Goal: Communication & Community: Share content

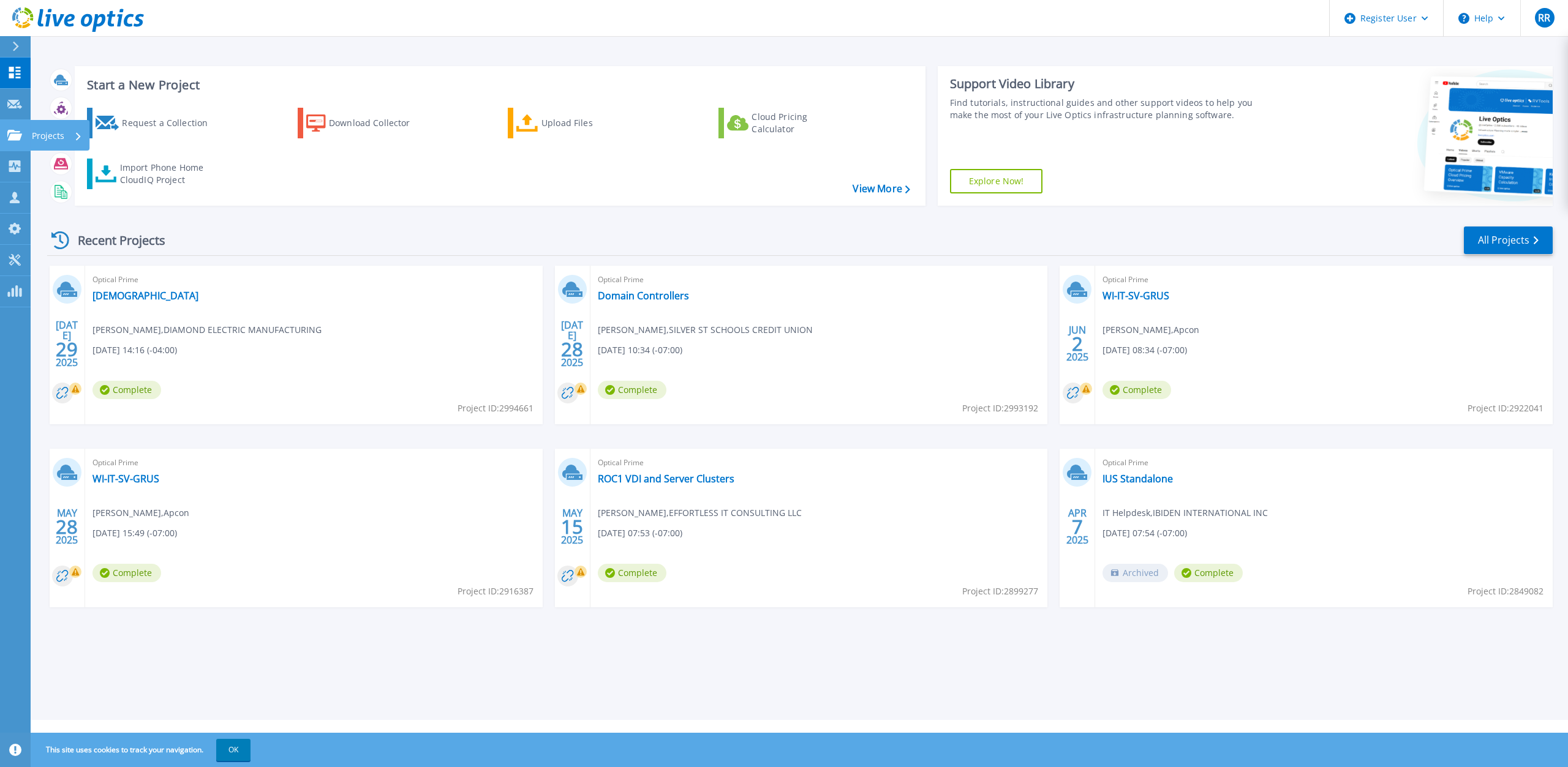
click at [24, 139] on link "Projects Projects" at bounding box center [15, 136] width 31 height 32
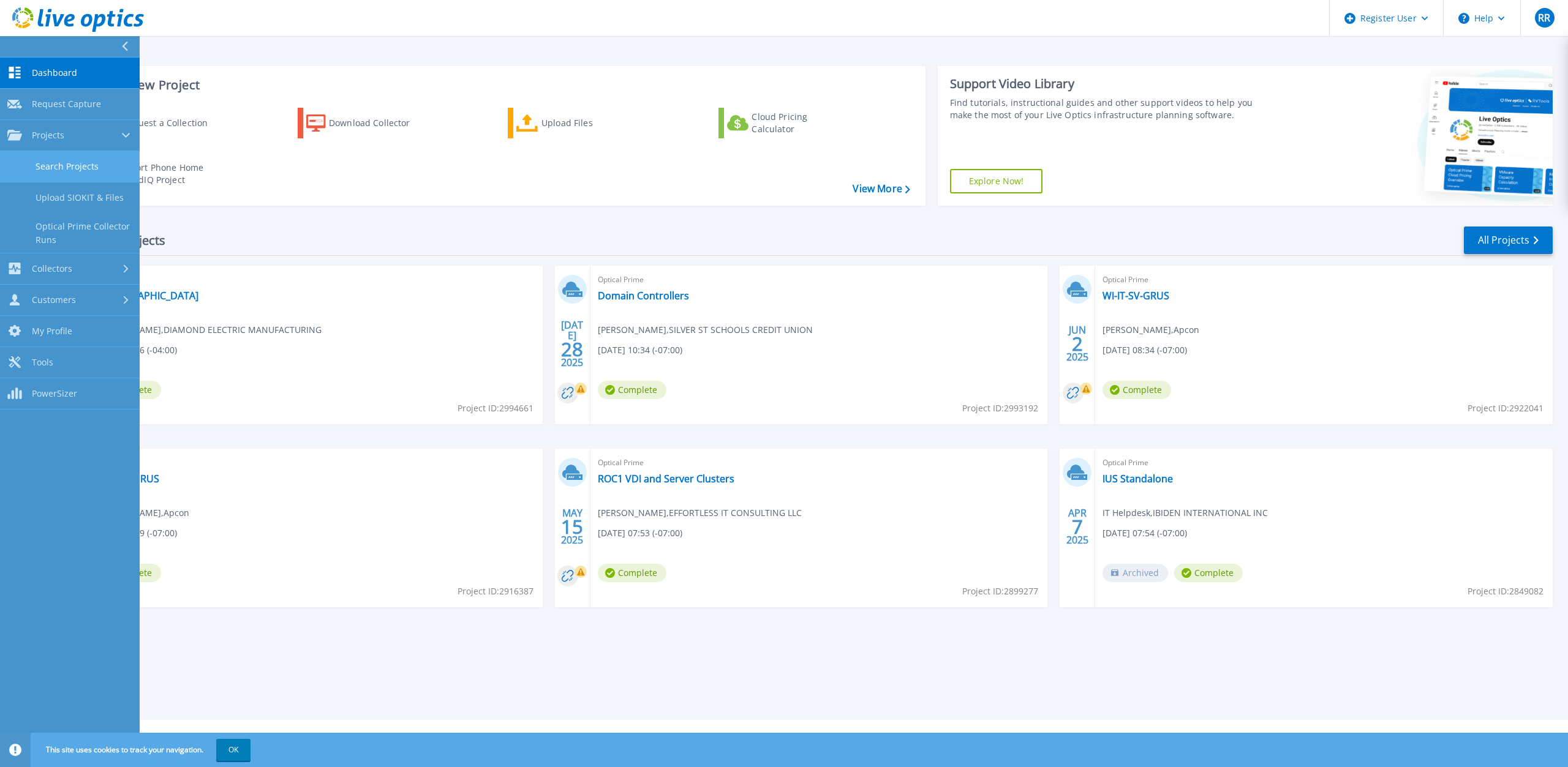
click at [90, 167] on link "Search Projects" at bounding box center [69, 167] width 139 height 32
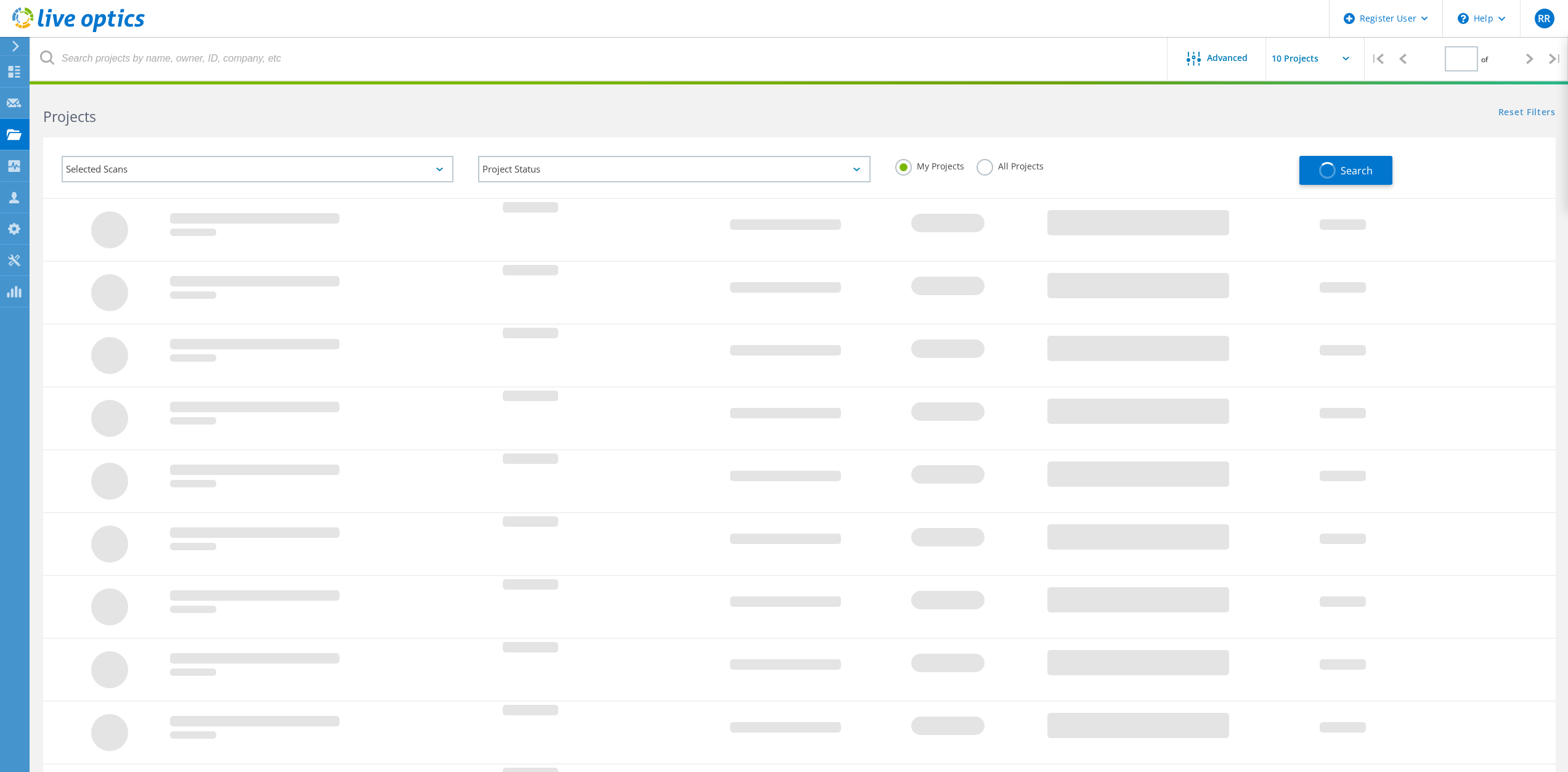
type input "1"
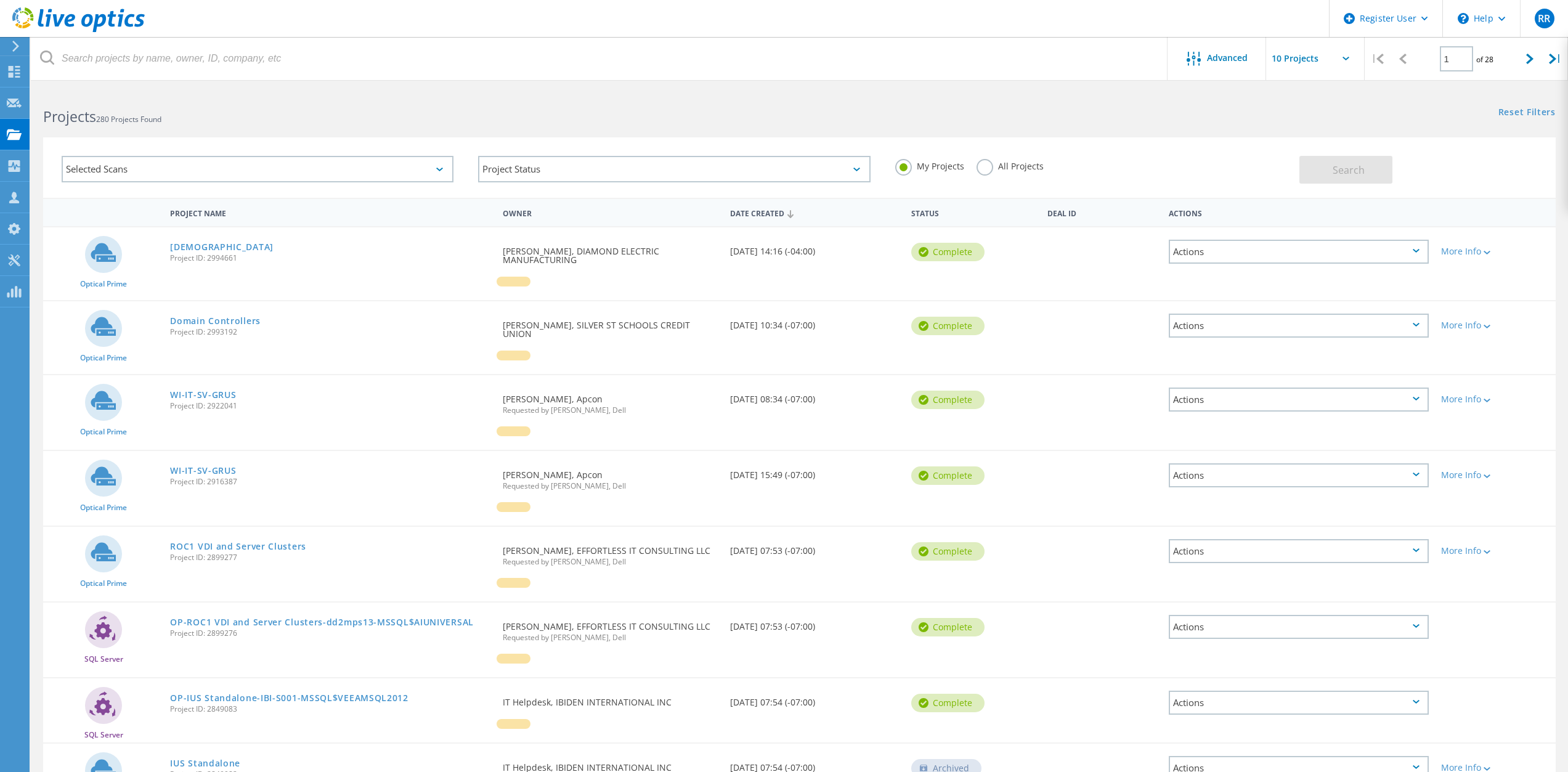
click at [985, 167] on label "All Projects" at bounding box center [1010, 165] width 68 height 12
click at [0, 0] on input "All Projects" at bounding box center [0, 0] width 0 height 0
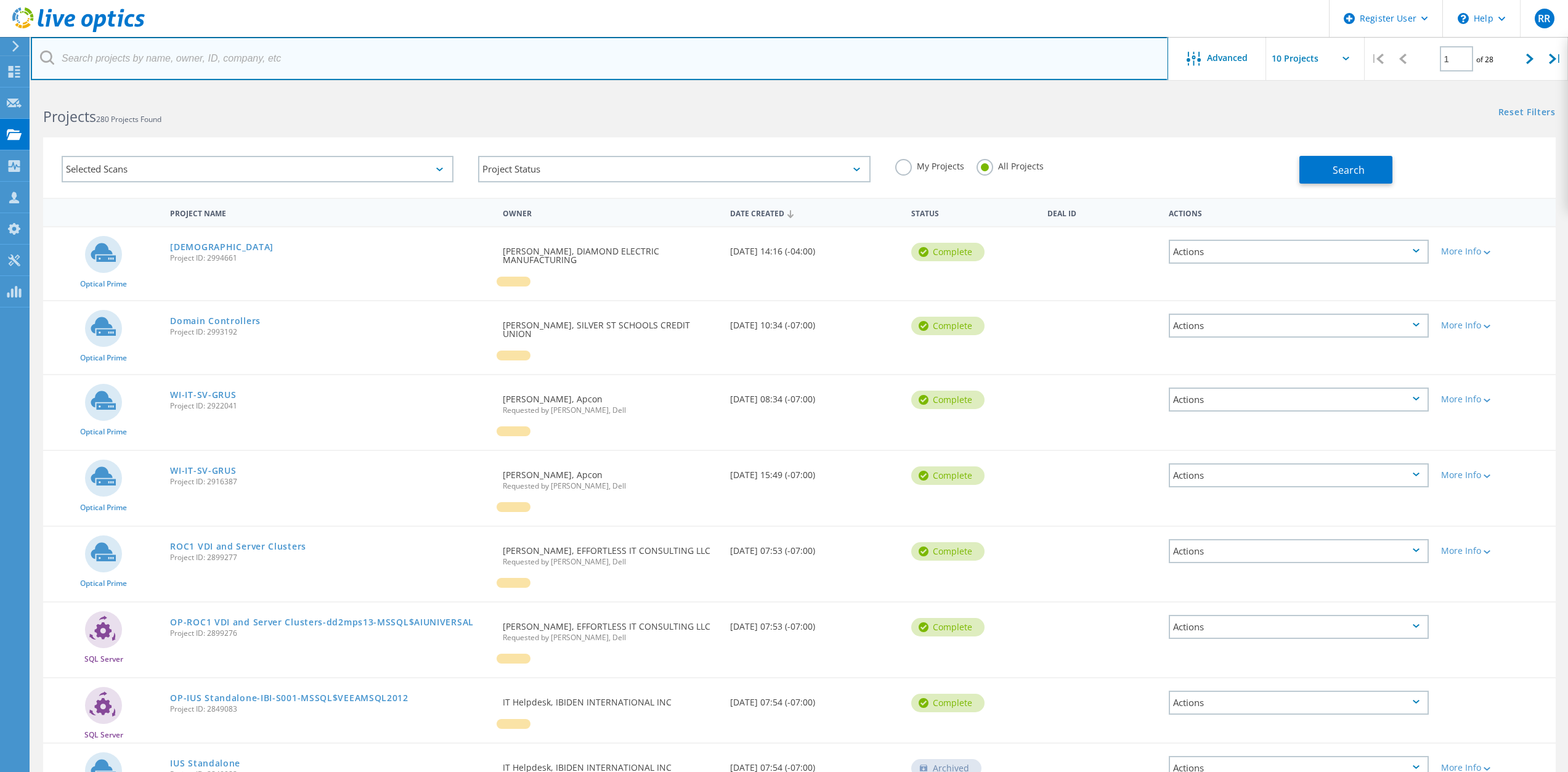
click at [149, 59] on input "text" at bounding box center [599, 58] width 1137 height 43
paste input "Rahul Vashi <rvashi@sbna-inc.com>"
type input "Rahul Vashi <rvashi@sbna-inc.com>"
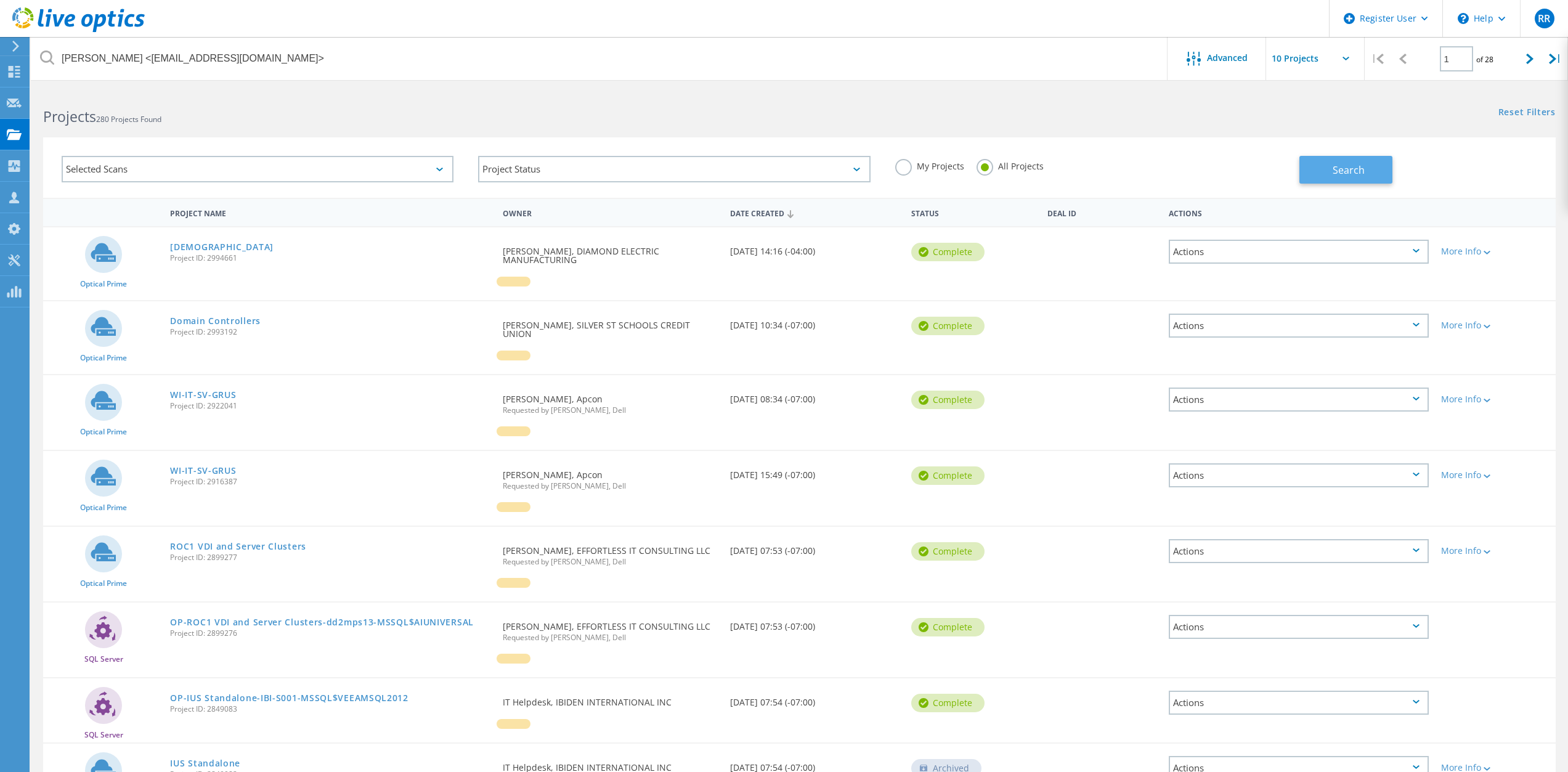
click at [1367, 173] on button "Search" at bounding box center [1347, 170] width 93 height 28
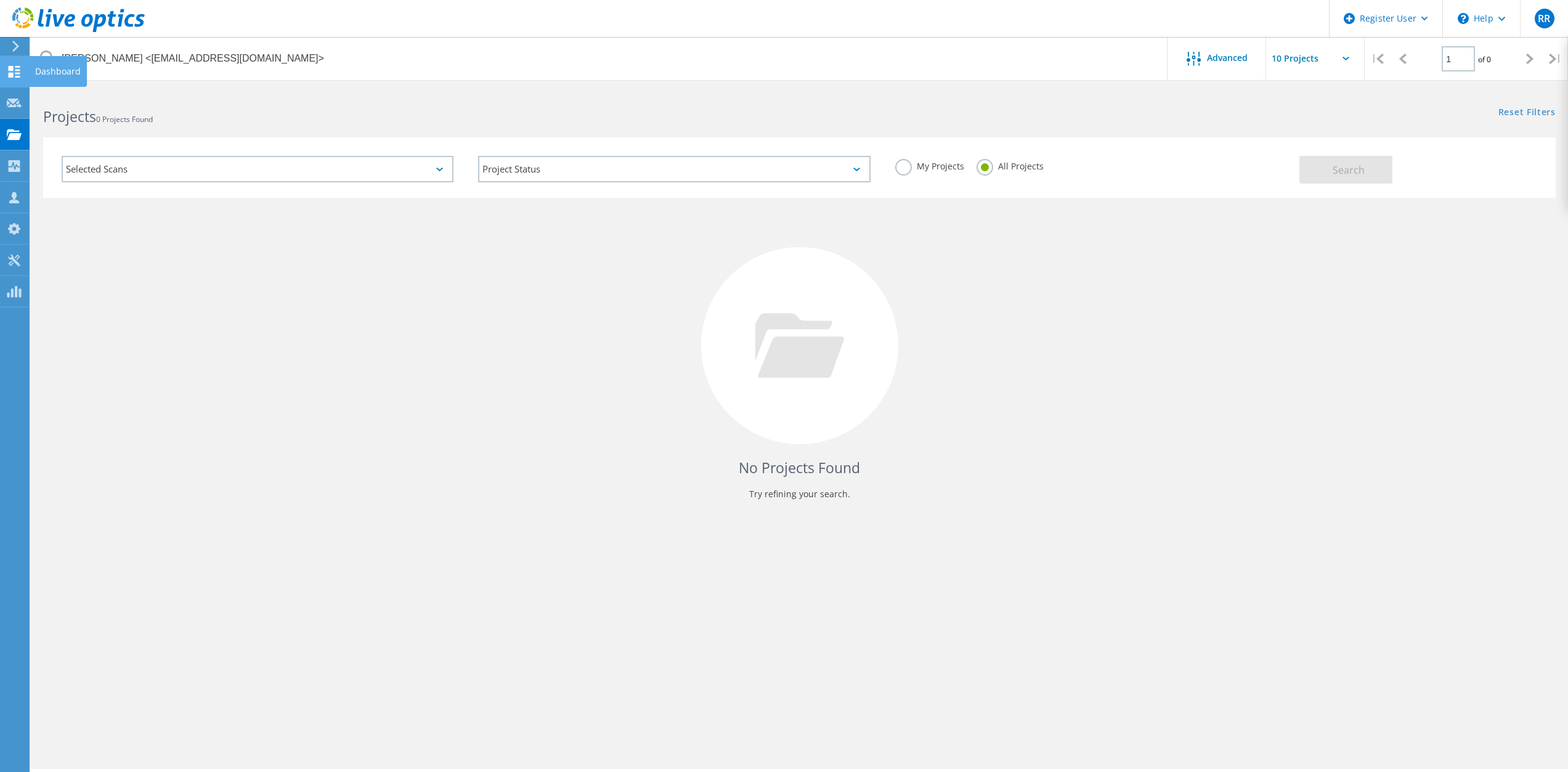
click at [21, 73] on icon at bounding box center [14, 72] width 15 height 12
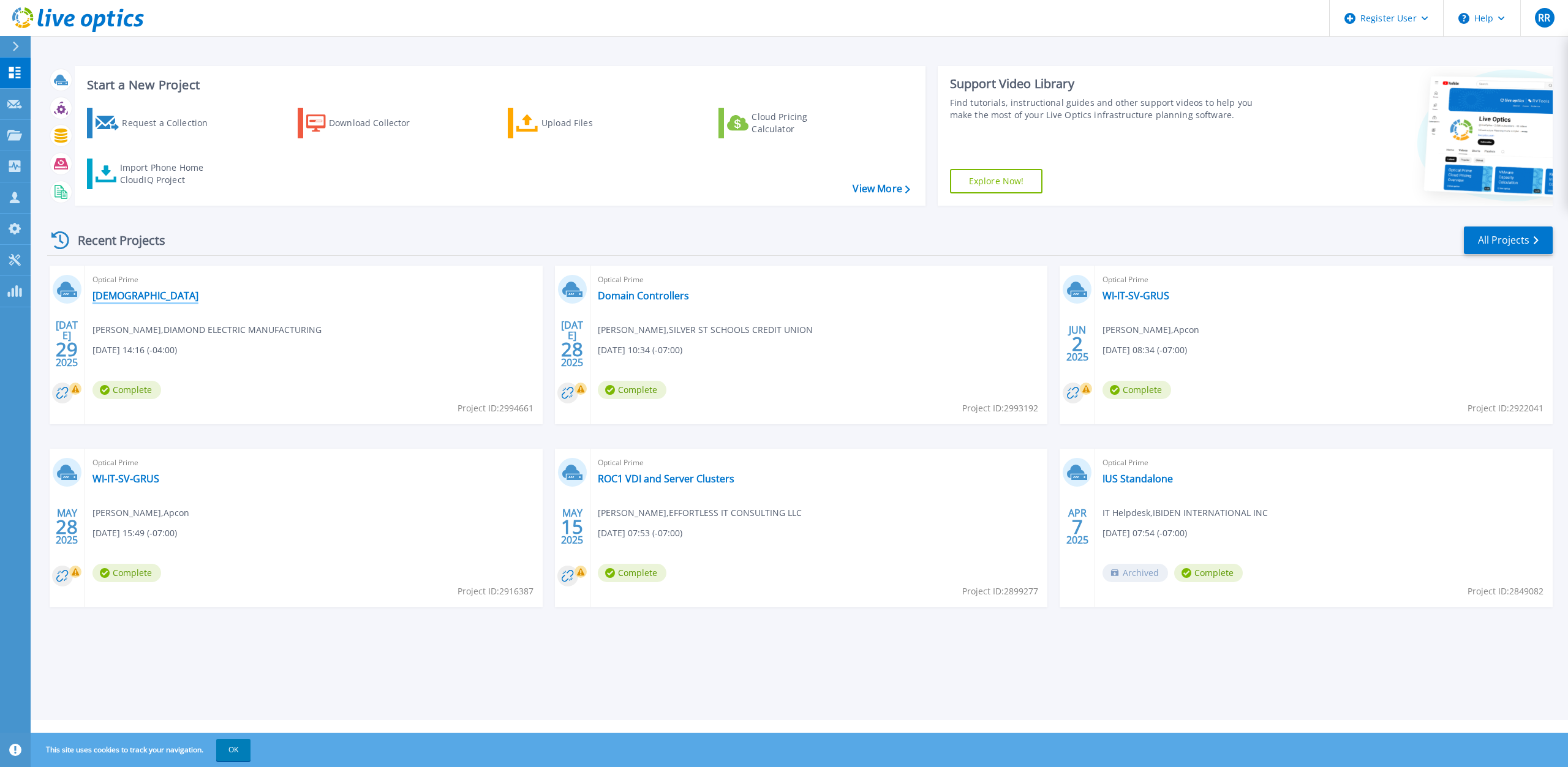
click at [108, 298] on link "[DEMOGRAPHIC_DATA]" at bounding box center [145, 295] width 106 height 12
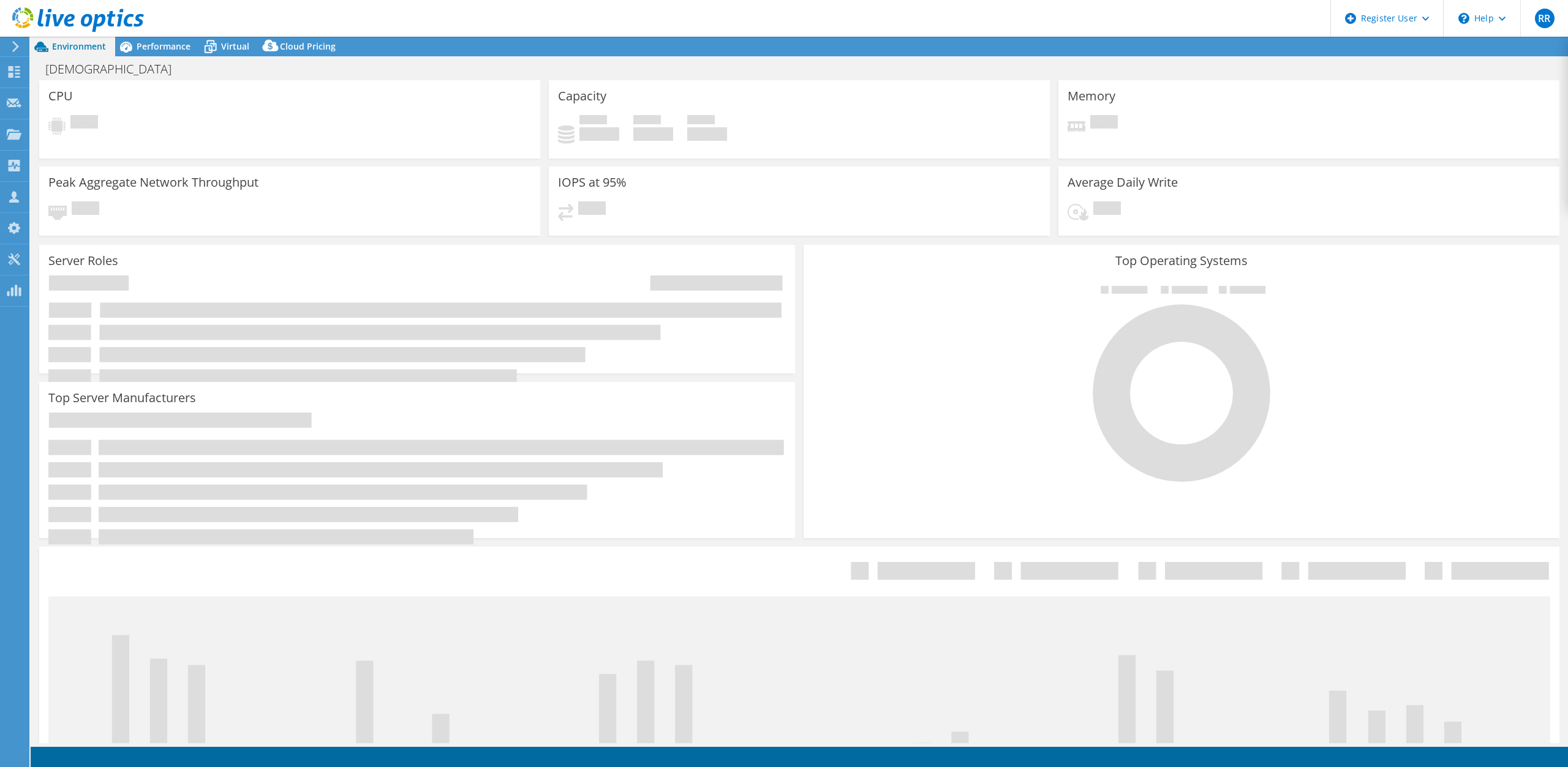
select select "USD"
select select "USEast"
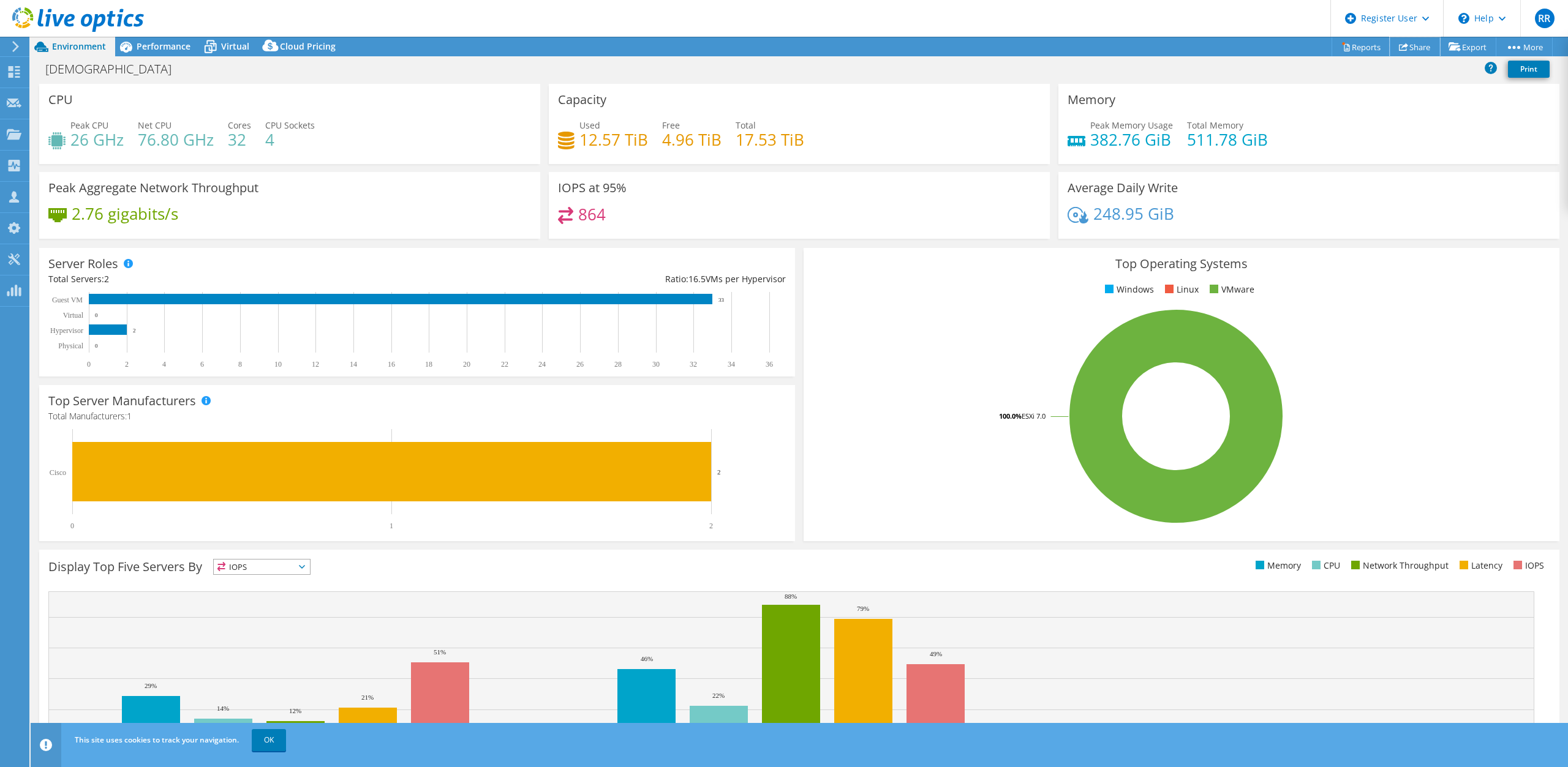
drag, startPoint x: 1413, startPoint y: 47, endPoint x: 1402, endPoint y: 72, distance: 27.3
click at [1413, 47] on link "Share" at bounding box center [1415, 46] width 50 height 19
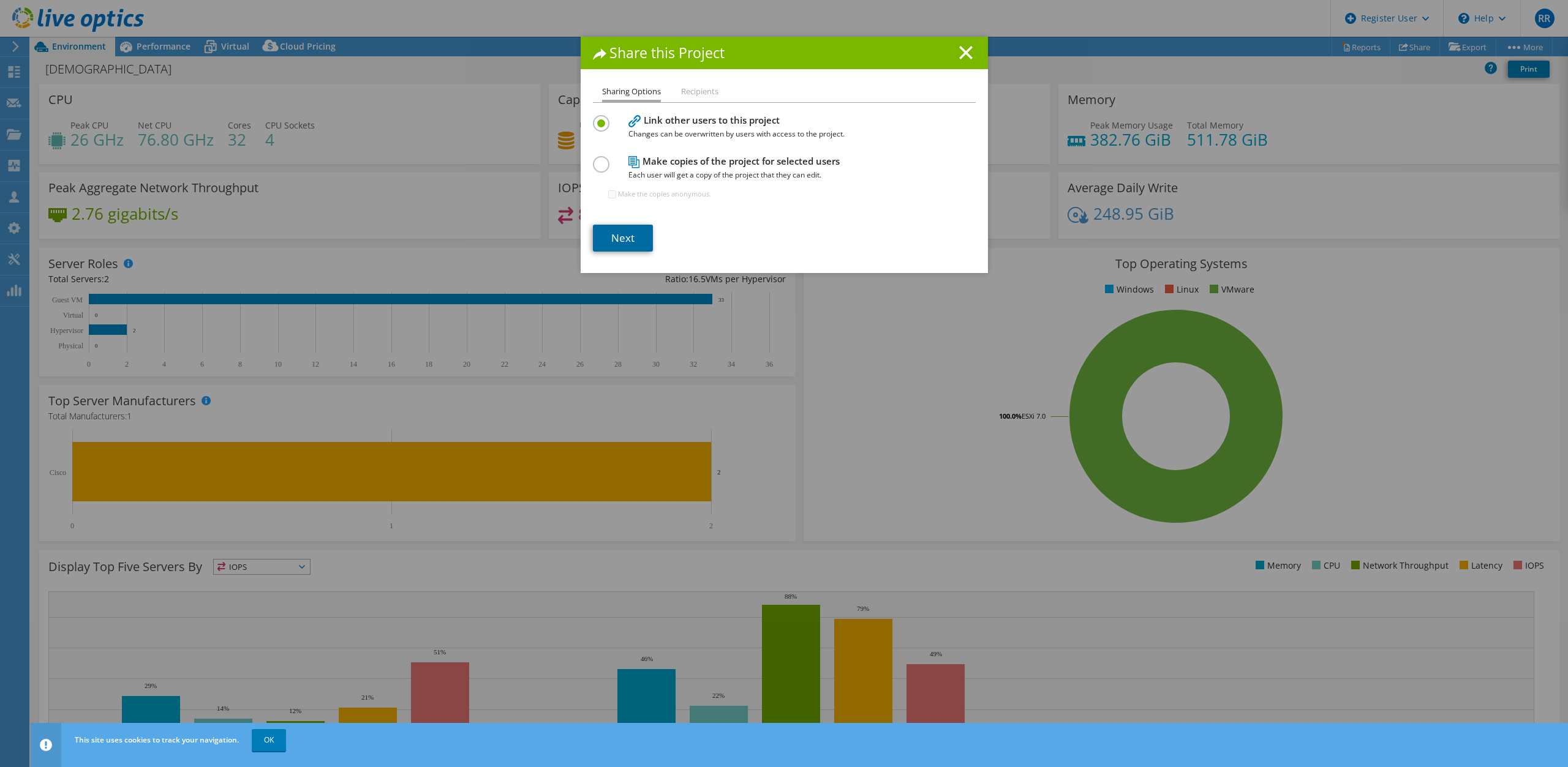
click at [620, 236] on link "Next" at bounding box center [623, 238] width 60 height 27
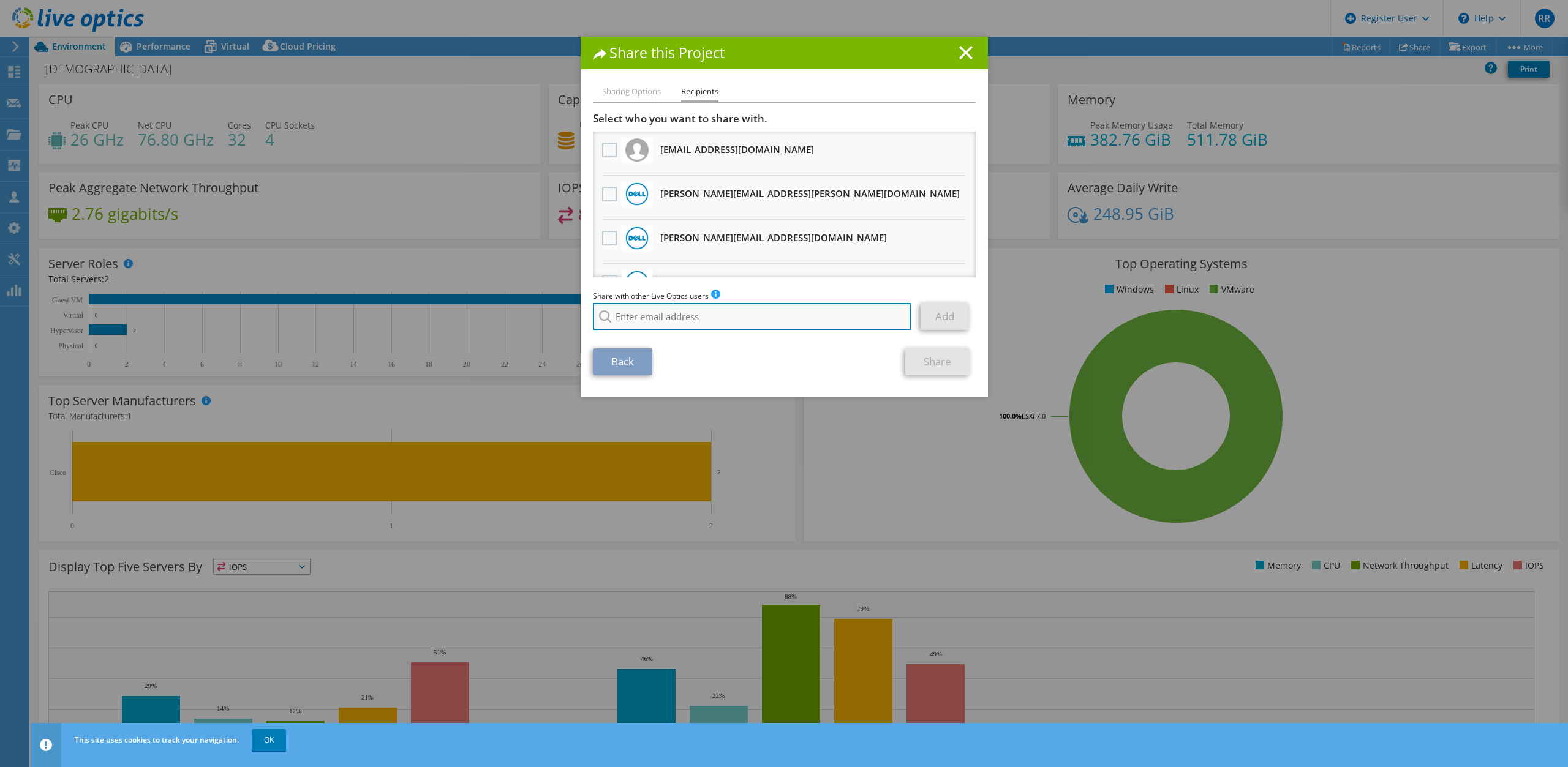
click at [701, 322] on input "search" at bounding box center [752, 316] width 319 height 27
click at [650, 332] on li "[PERSON_NAME][EMAIL_ADDRESS][PERSON_NAME][DOMAIN_NAME]" at bounding box center [718, 325] width 250 height 15
type input "[PERSON_NAME][EMAIL_ADDRESS][PERSON_NAME][DOMAIN_NAME]"
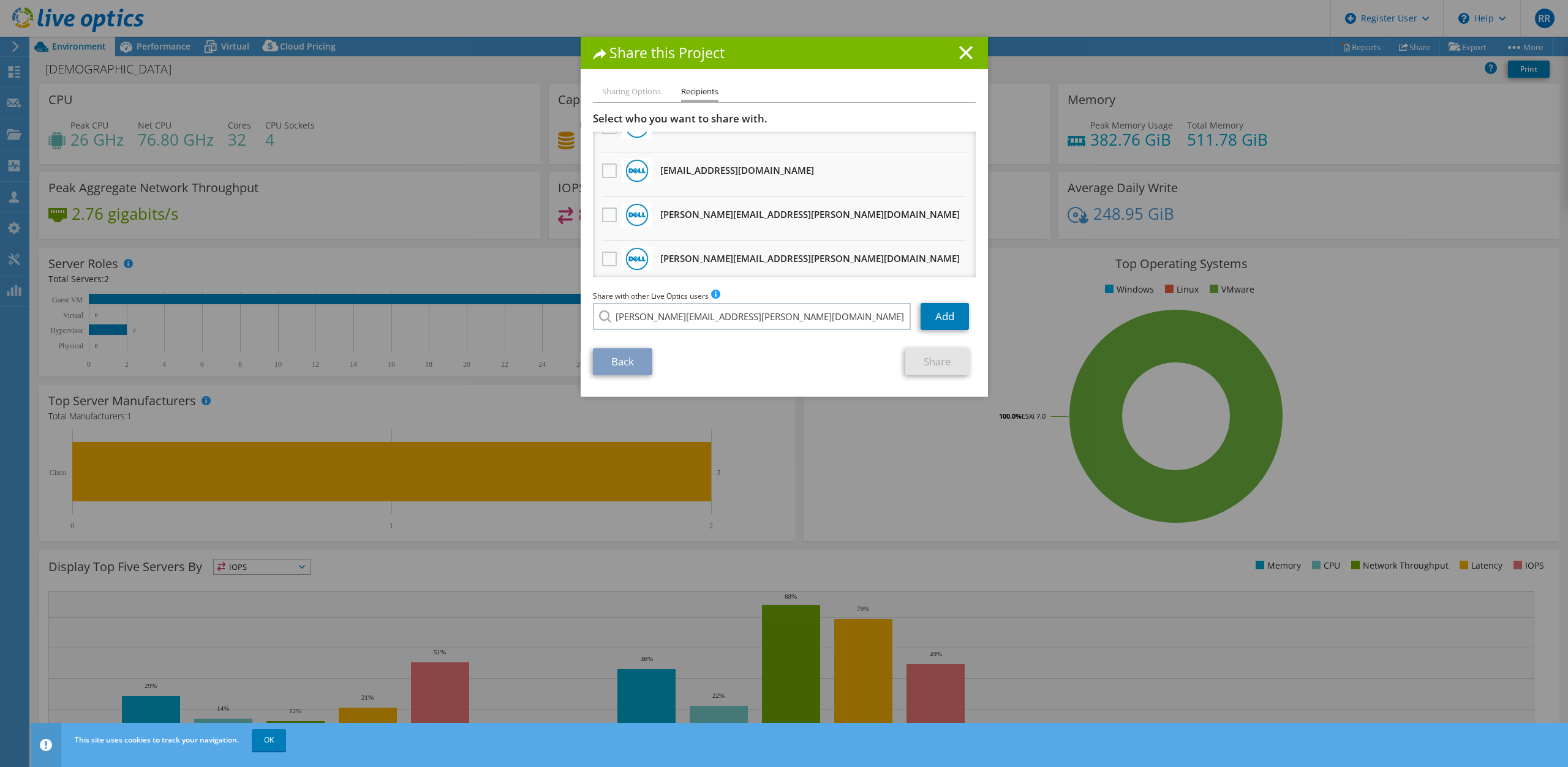
scroll to position [604, 0]
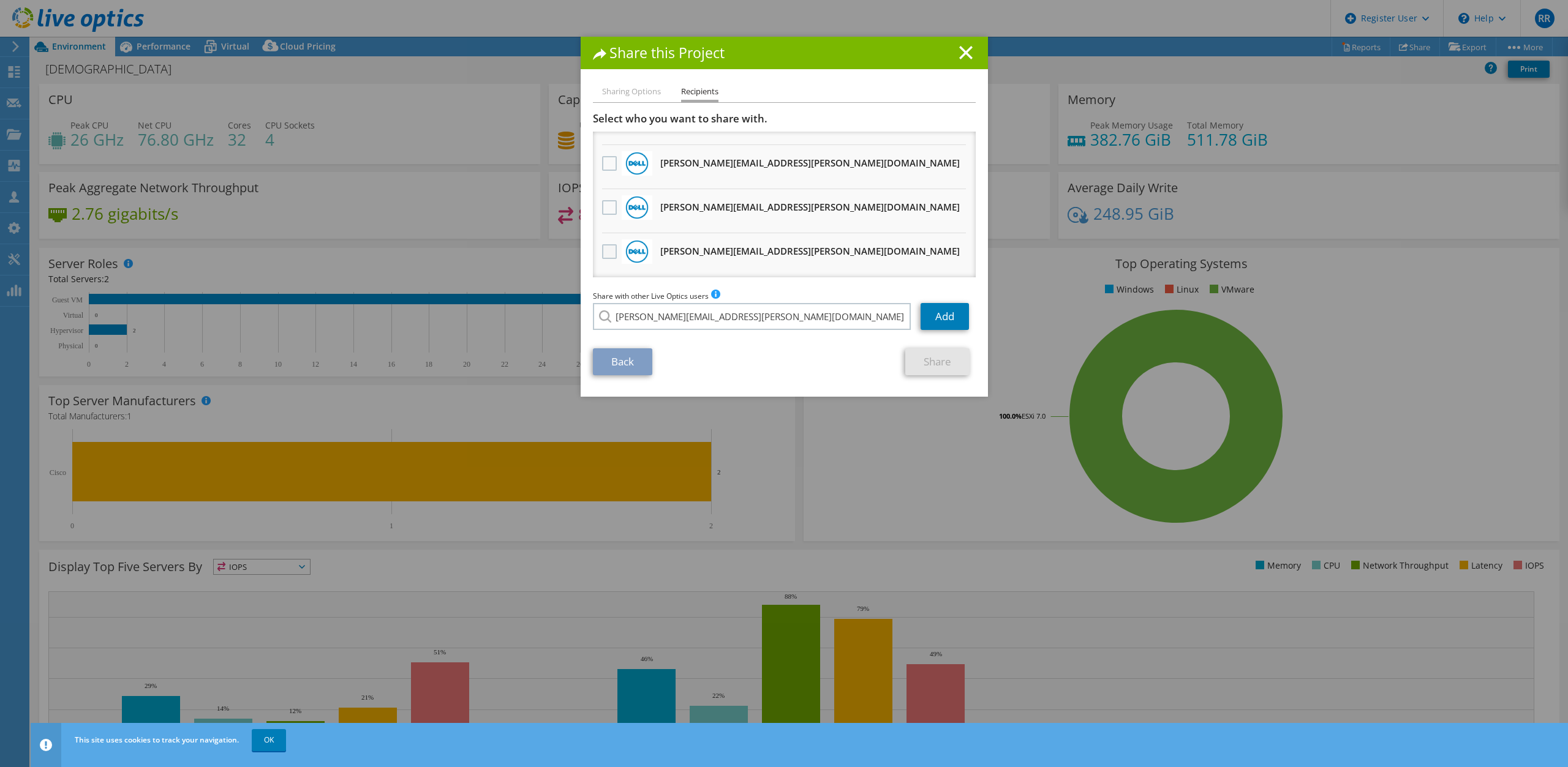
click at [608, 256] on label at bounding box center [611, 252] width 18 height 15
click at [0, 0] on input "checkbox" at bounding box center [0, 0] width 0 height 0
